Goal: Check status: Check status

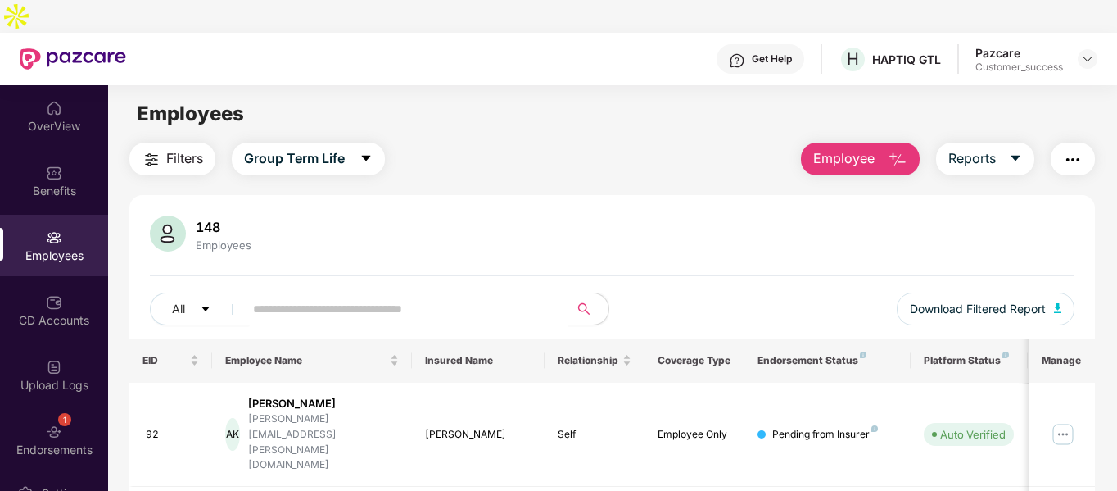
drag, startPoint x: 389, startPoint y: 303, endPoint x: 427, endPoint y: 273, distance: 49.0
click at [427, 292] on div "All Download Filtered Report" at bounding box center [612, 315] width 925 height 46
click at [427, 296] on input "text" at bounding box center [400, 308] width 294 height 25
paste input "**********"
type input "**********"
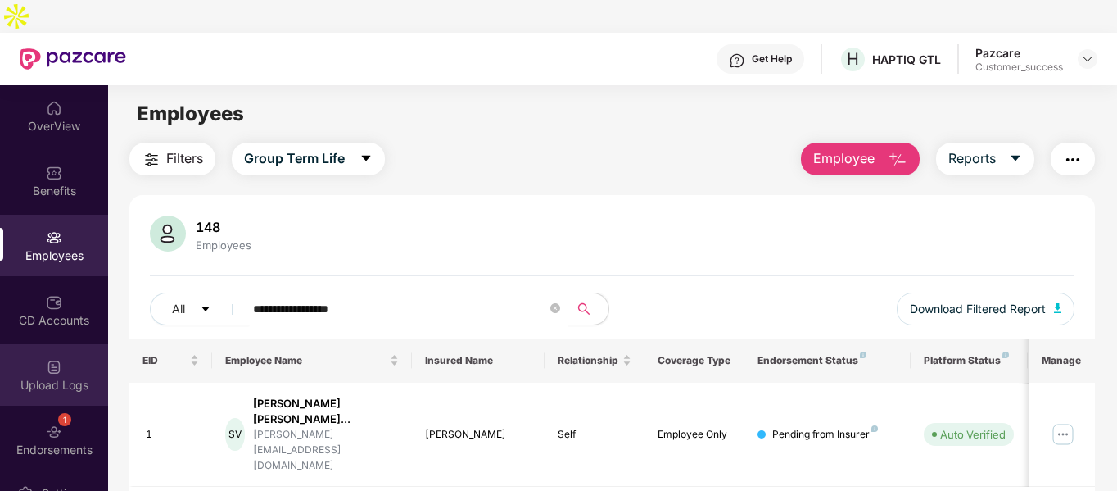
click at [46, 377] on div "Upload Logs" at bounding box center [54, 385] width 108 height 16
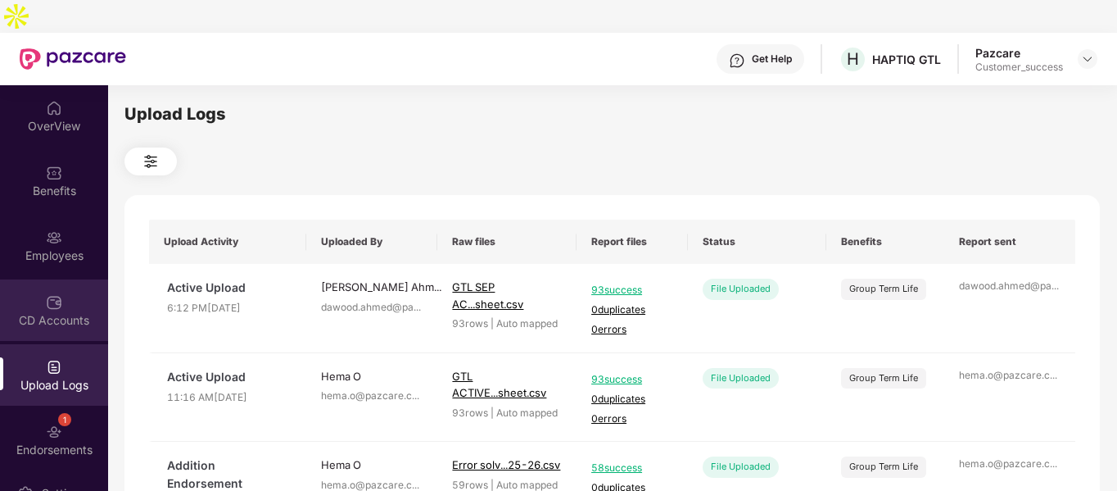
click at [37, 312] on div "CD Accounts" at bounding box center [54, 320] width 108 height 16
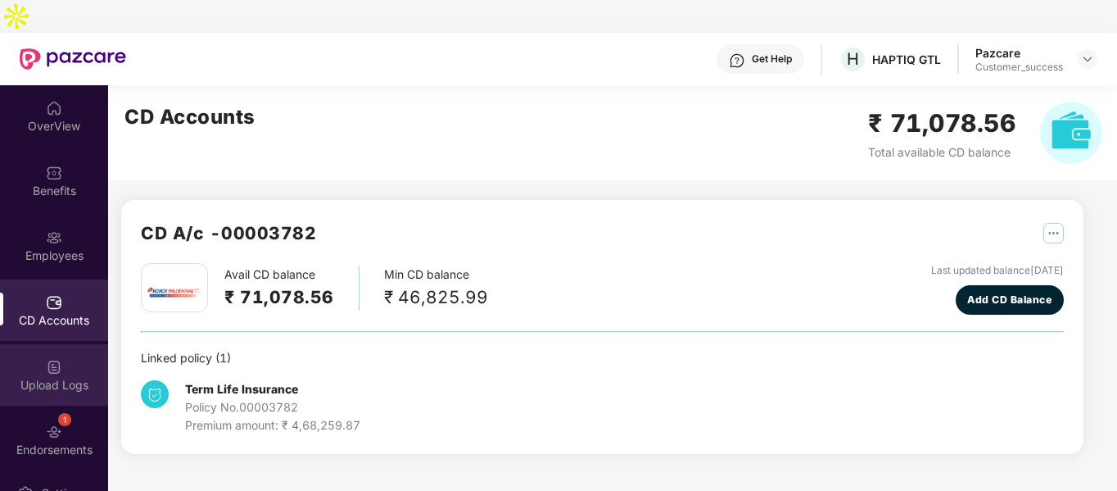
click at [56, 359] on img at bounding box center [54, 367] width 16 height 16
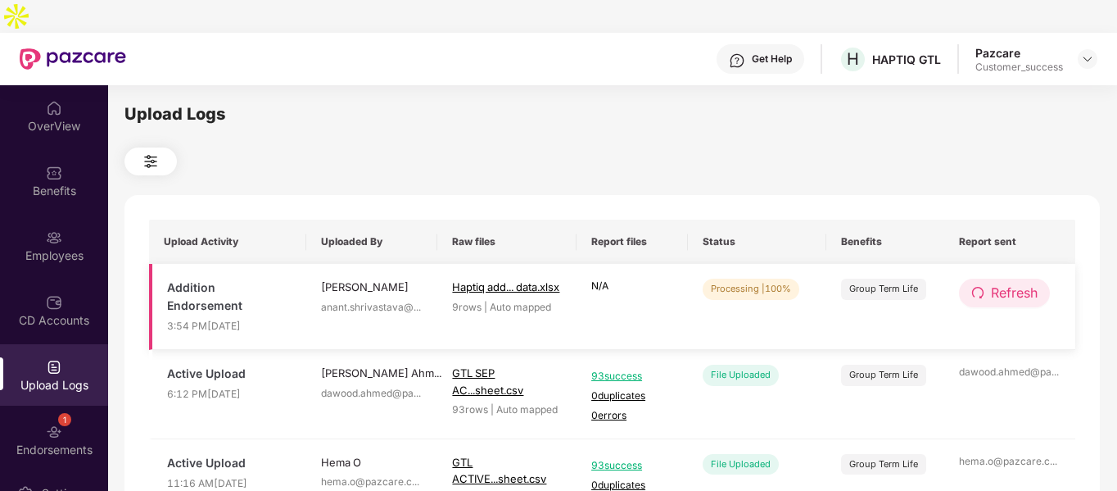
click at [994, 283] on span "Refresh" at bounding box center [1014, 293] width 47 height 20
click at [994, 283] on span "Refresh" at bounding box center [1015, 293] width 47 height 20
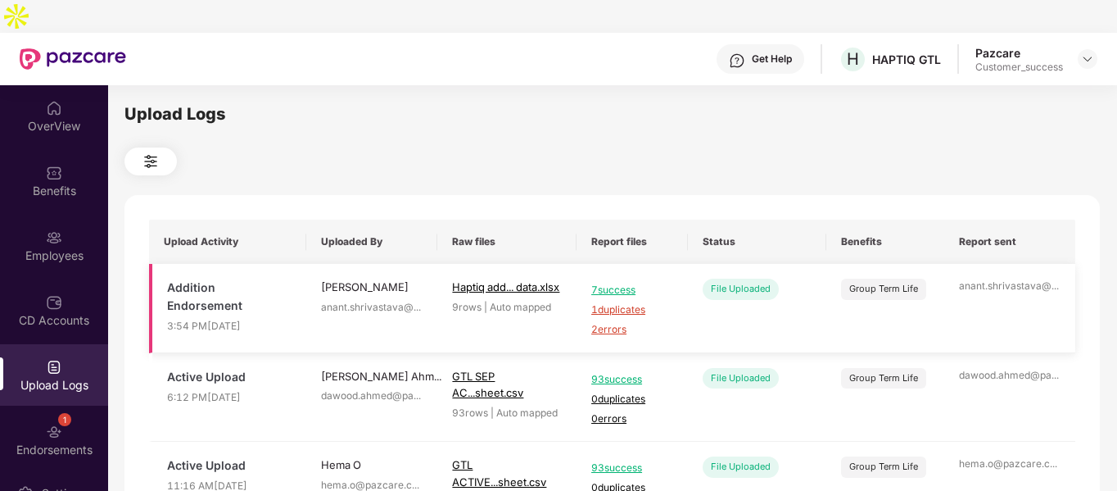
click at [618, 302] on span "1 duplicates" at bounding box center [632, 310] width 82 height 16
click at [610, 322] on span "2 errors" at bounding box center [632, 330] width 82 height 16
